Goal: Information Seeking & Learning: Learn about a topic

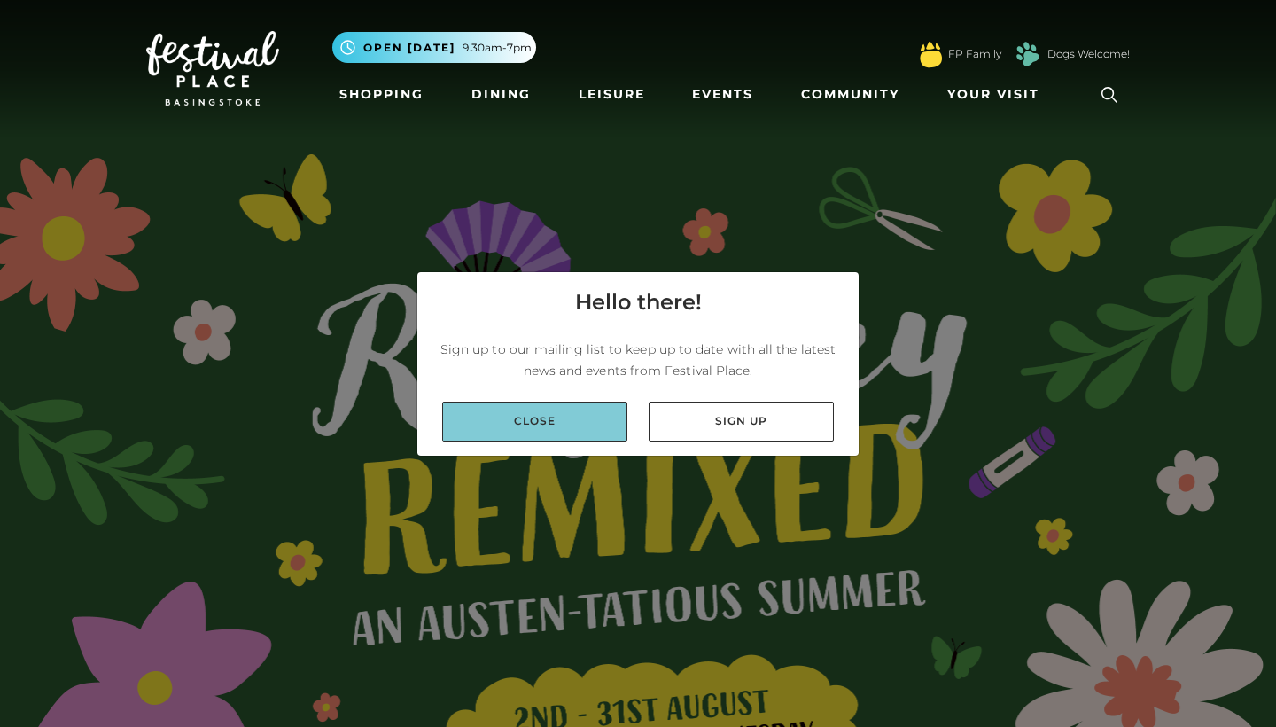
click at [511, 428] on link "Close" at bounding box center [534, 421] width 185 height 40
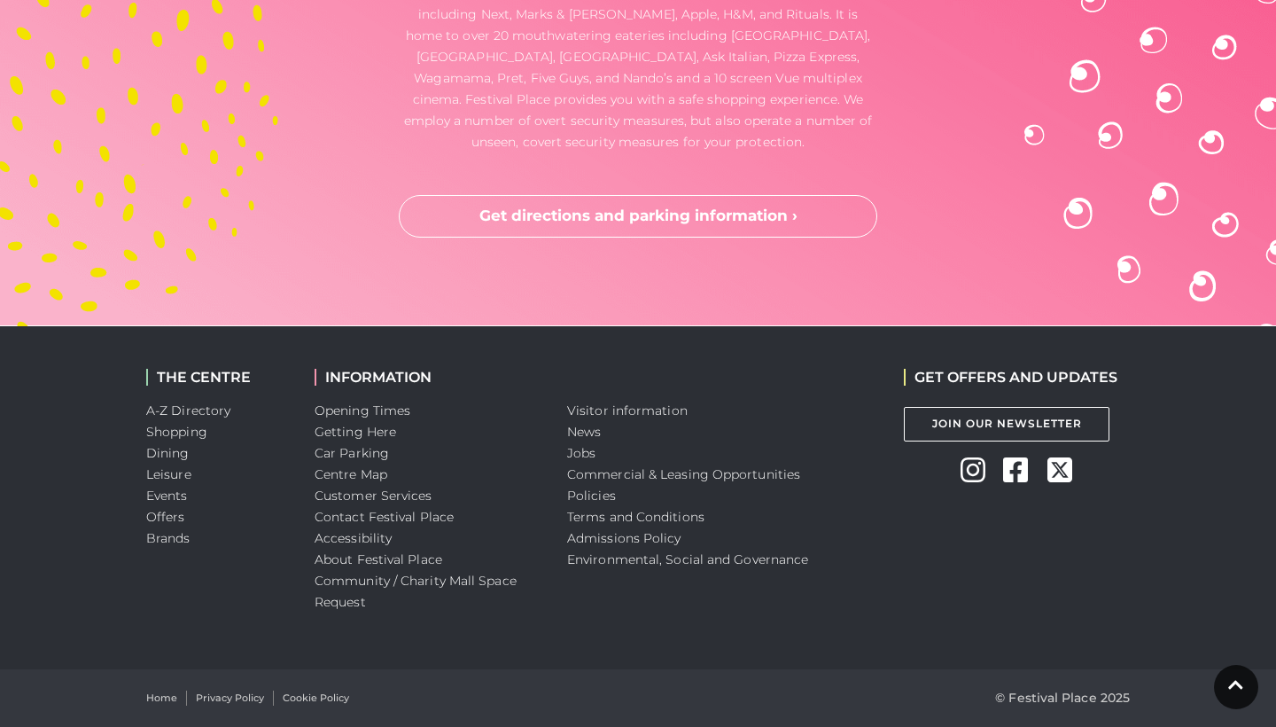
scroll to position [5261, 0]
click at [572, 456] on link "Jobs" at bounding box center [581, 453] width 28 height 16
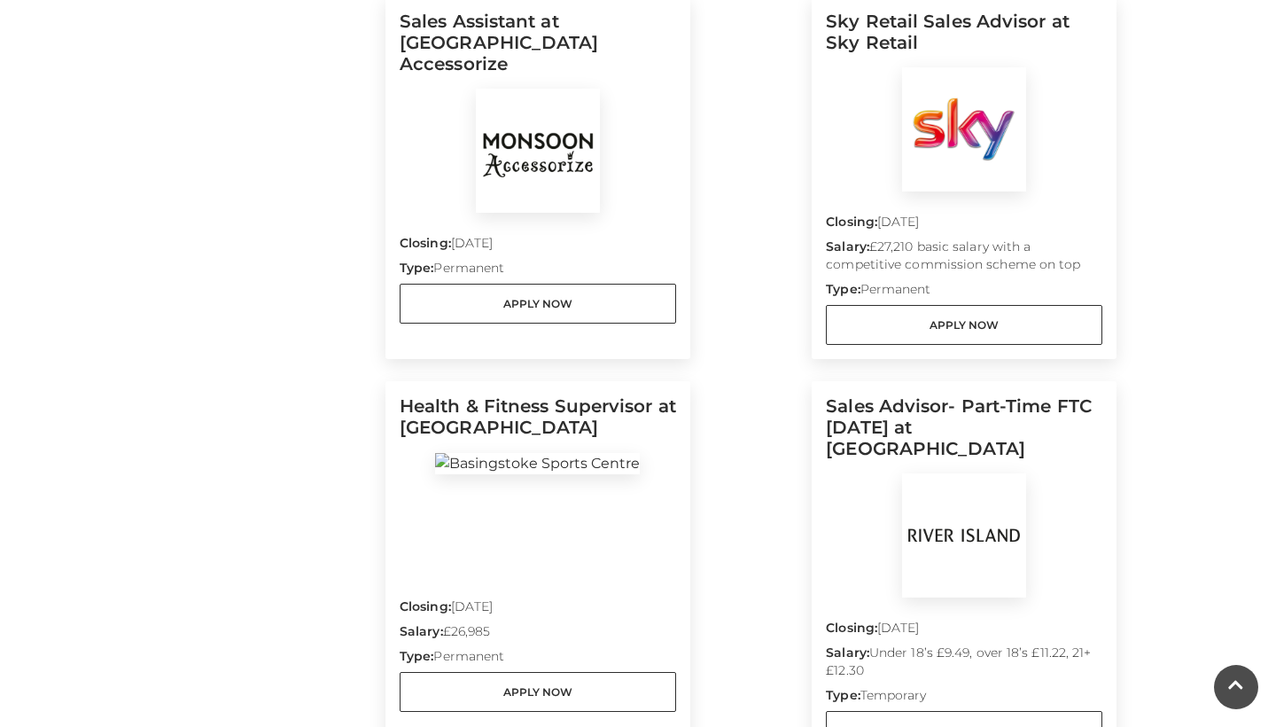
scroll to position [984, 0]
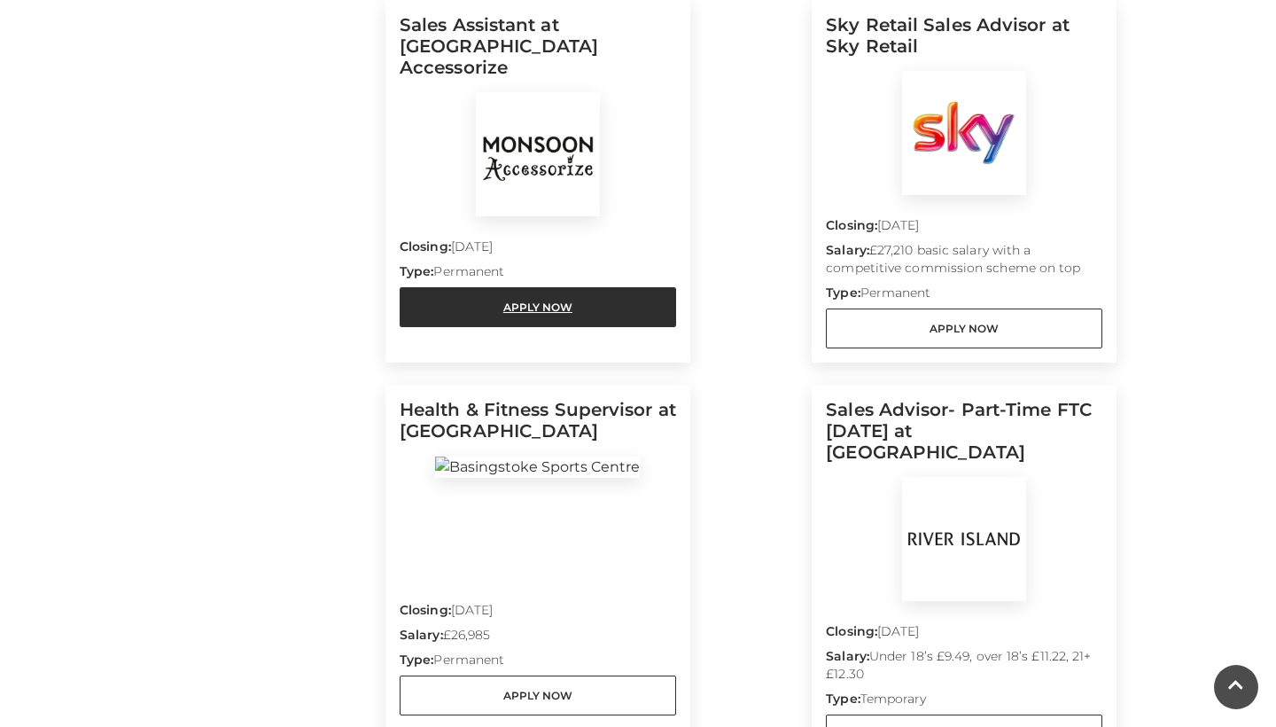
click at [580, 287] on link "Apply Now" at bounding box center [538, 307] width 277 height 40
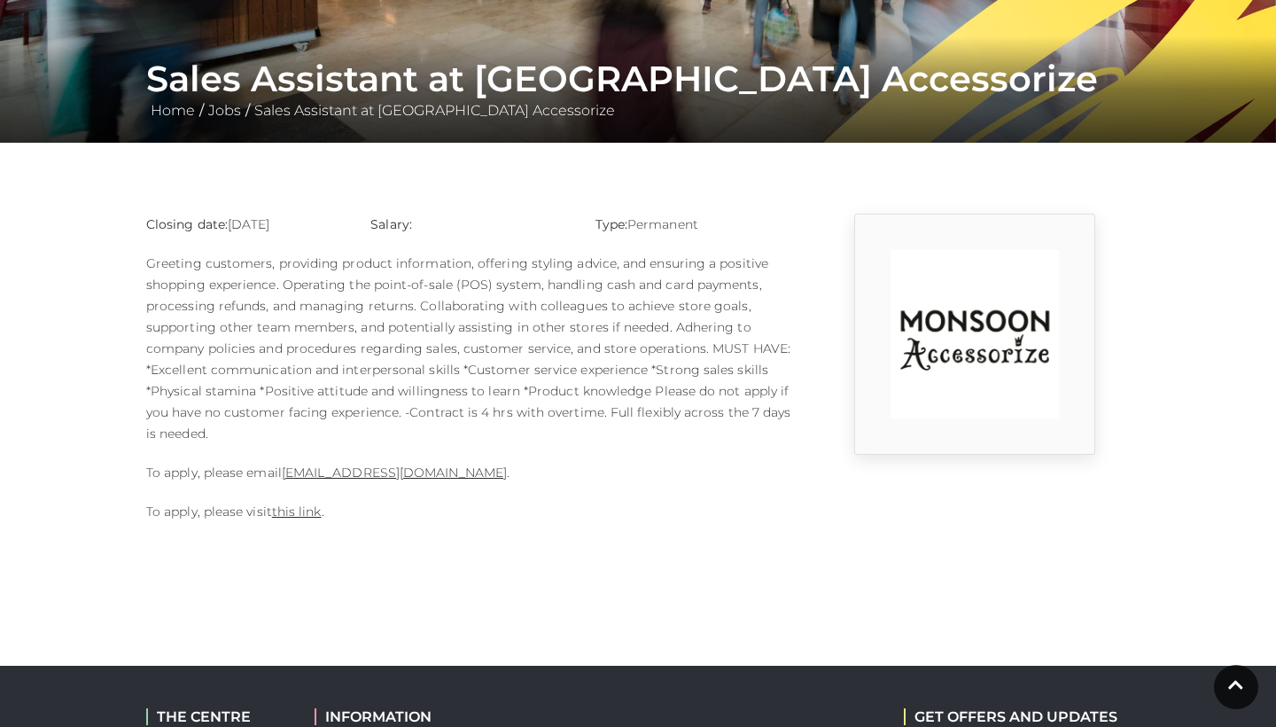
scroll to position [300, 0]
click at [279, 509] on link "this link" at bounding box center [297, 511] width 50 height 16
click at [300, 512] on link "this link" at bounding box center [297, 511] width 50 height 16
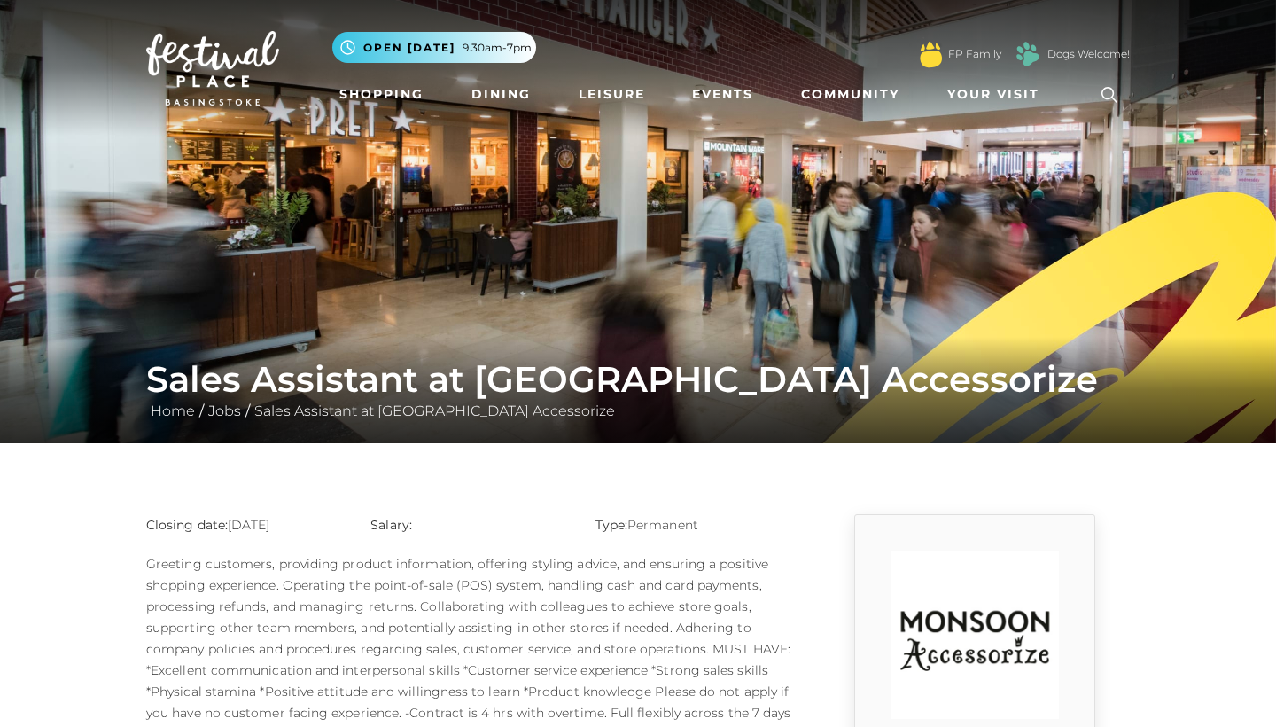
scroll to position [0, 0]
